Goal: Transaction & Acquisition: Obtain resource

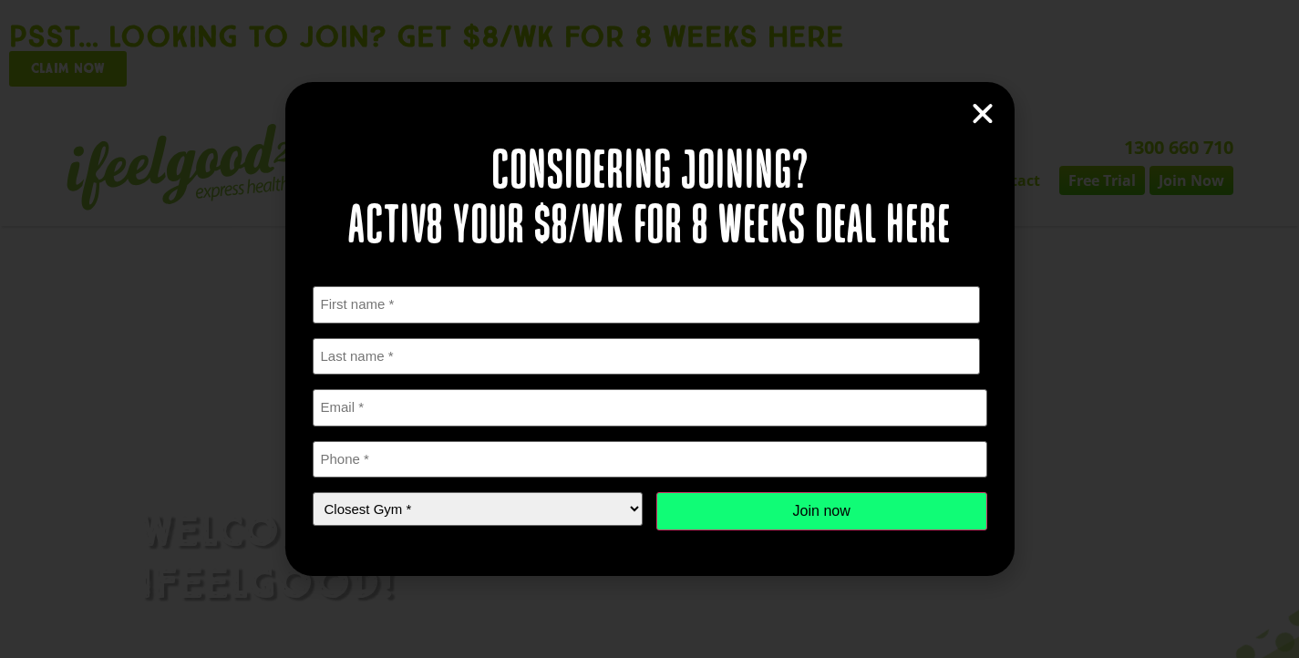
click at [989, 113] on icon "Close" at bounding box center [982, 113] width 27 height 27
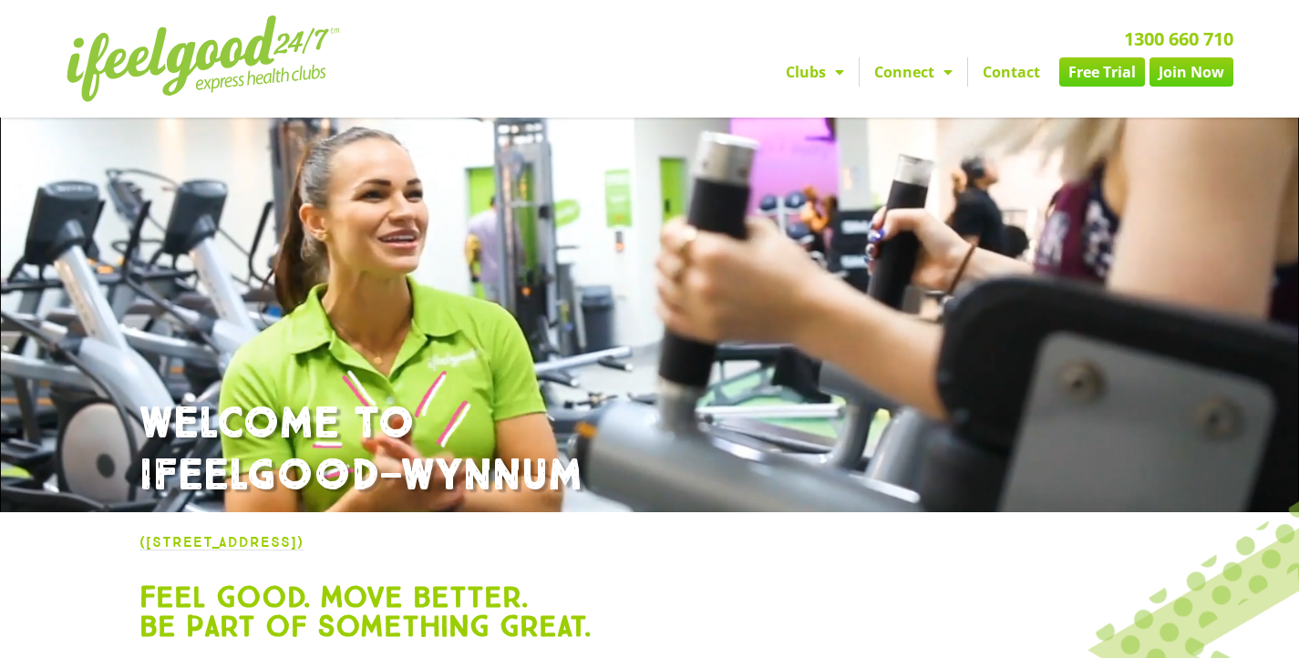
click at [1193, 87] on link "Join Now" at bounding box center [1191, 71] width 84 height 29
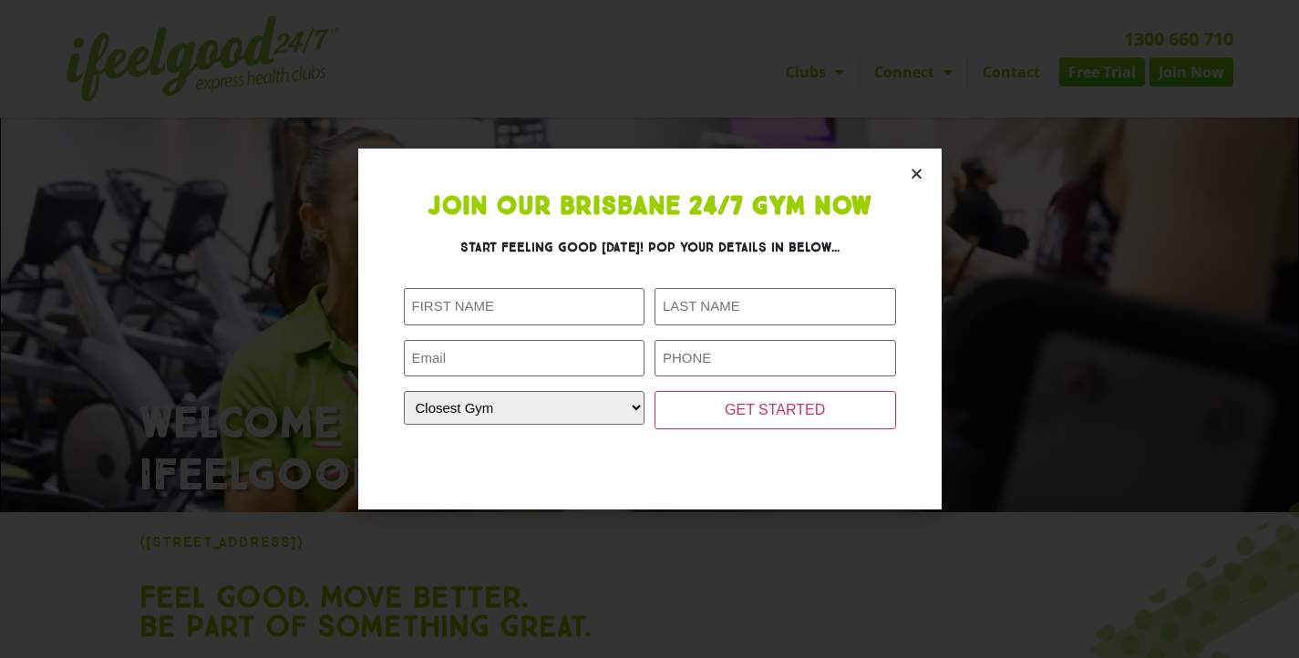
click at [915, 174] on icon "Close" at bounding box center [917, 174] width 14 height 14
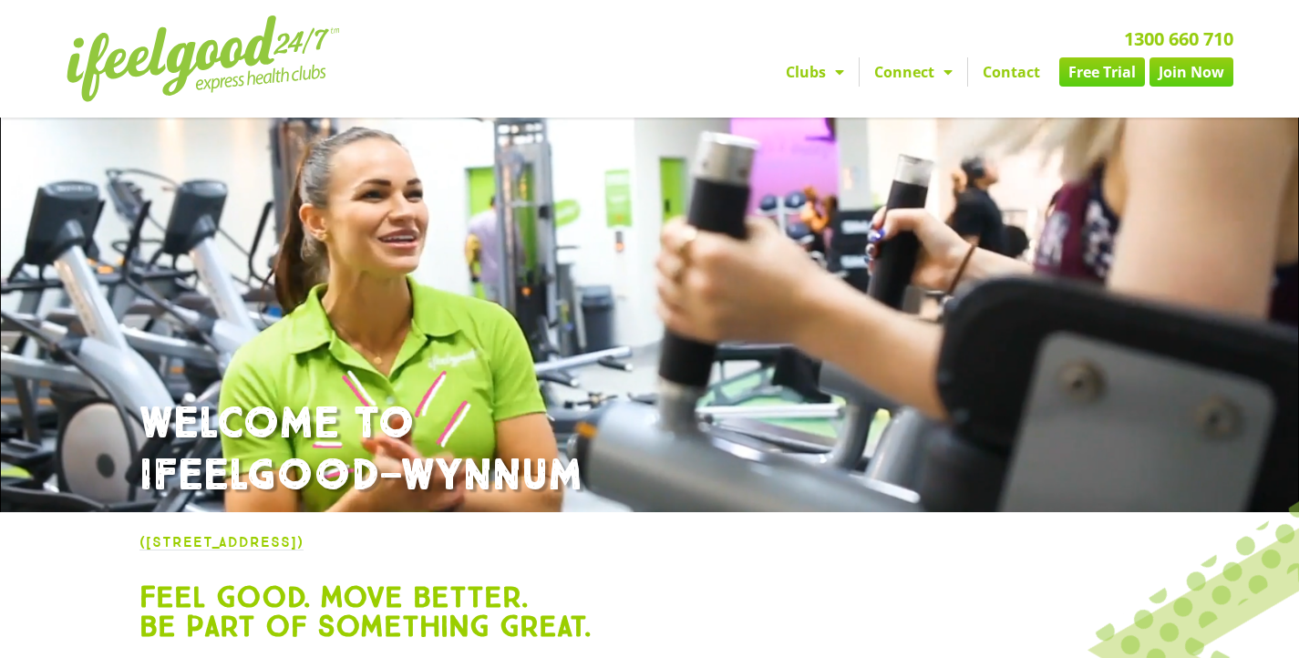
click at [1107, 87] on link "Free Trial" at bounding box center [1102, 71] width 86 height 29
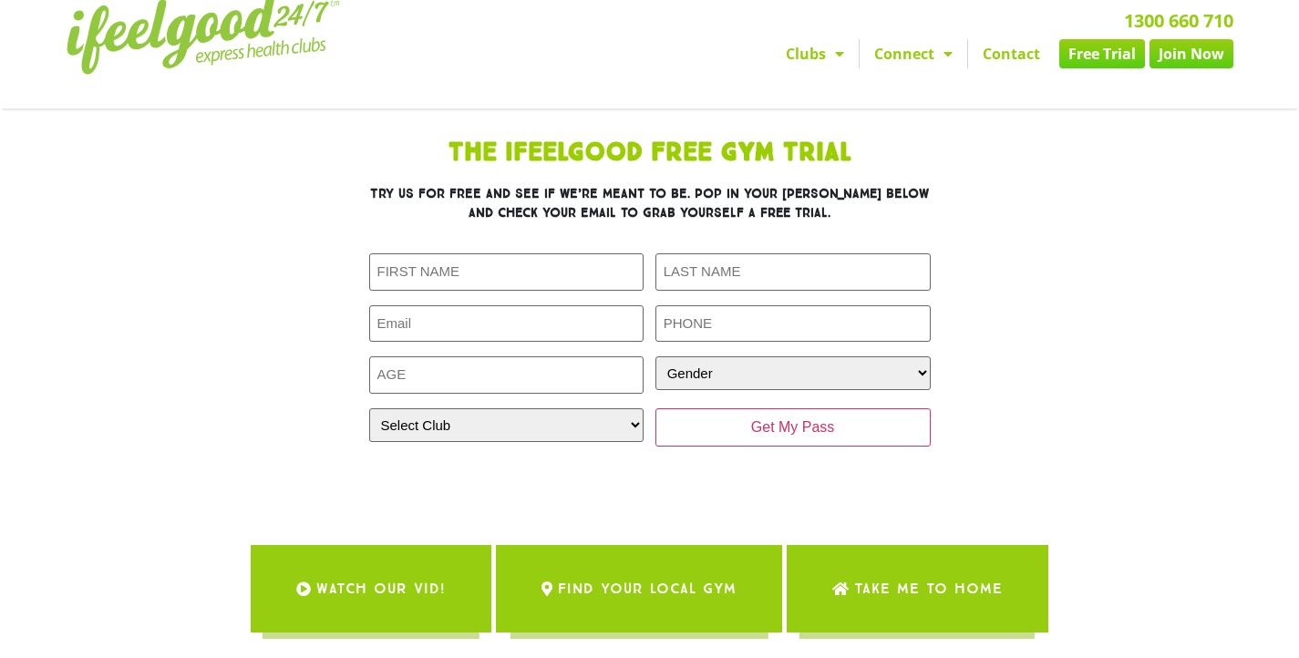
scroll to position [20, 0]
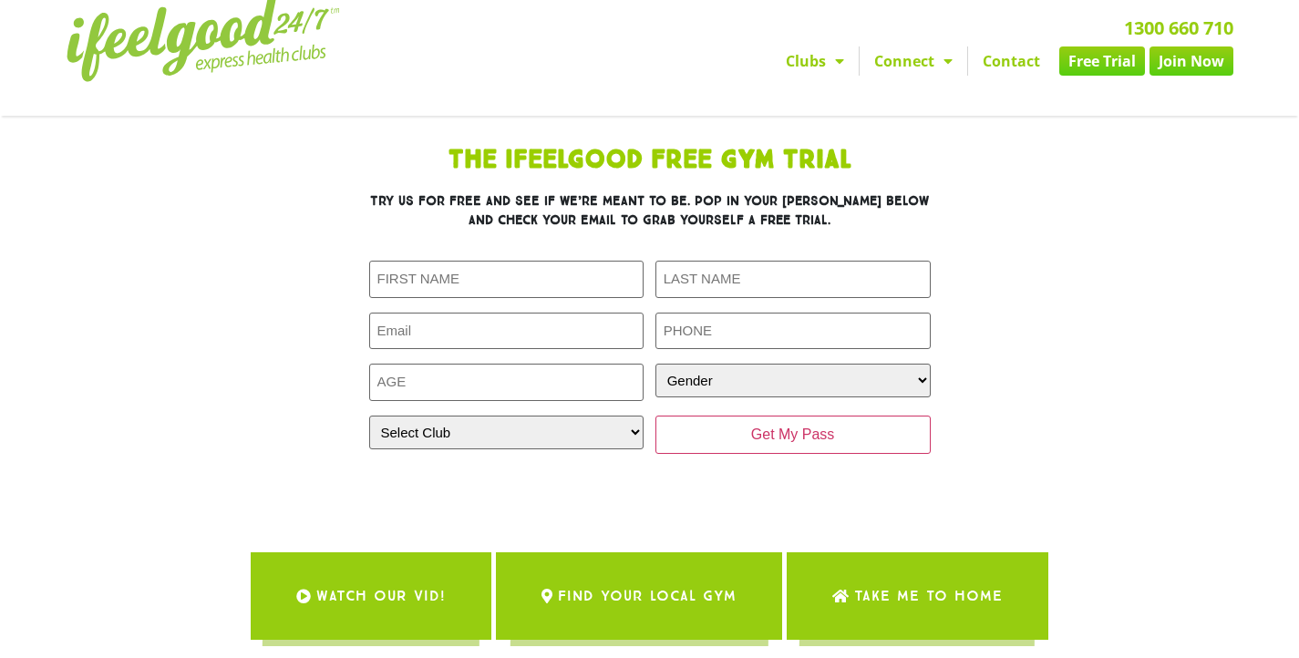
click at [1128, 211] on section "The IfeelGood Free Gym Trial Try us for free and see if we’re meant to be. Pop …" at bounding box center [649, 318] width 1039 height 359
click at [340, 82] on img at bounding box center [203, 38] width 273 height 87
